Goal: Information Seeking & Learning: Understand process/instructions

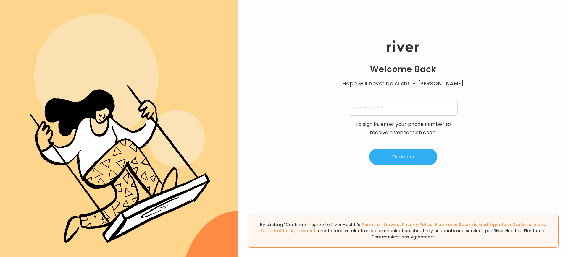
click at [316, 231] on link "Card Holder Agreement" at bounding box center [288, 231] width 55 height 6
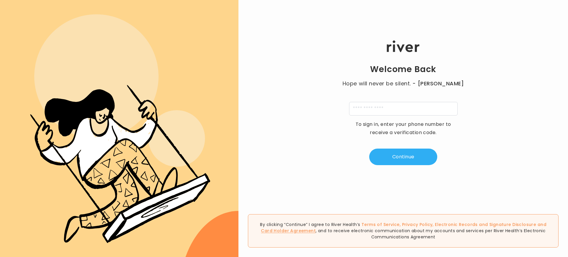
click at [316, 231] on link "Card Holder Agreement" at bounding box center [288, 231] width 55 height 6
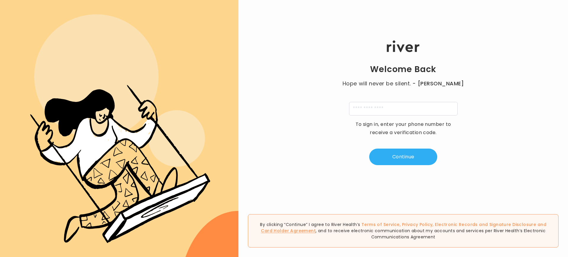
click at [316, 231] on link "Card Holder Agreement" at bounding box center [288, 231] width 55 height 6
